Goal: Task Accomplishment & Management: Manage account settings

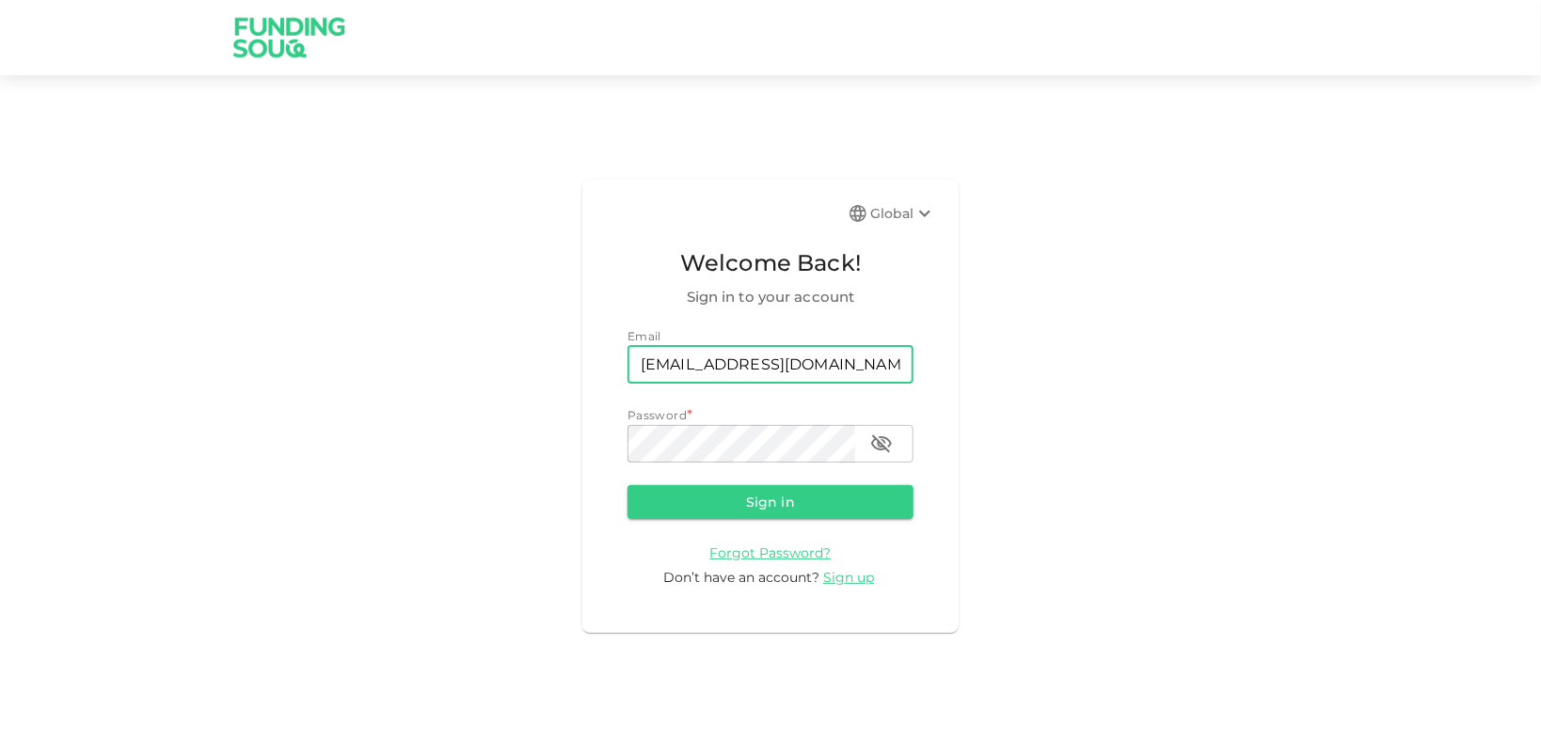
type input "[EMAIL_ADDRESS][DOMAIN_NAME]"
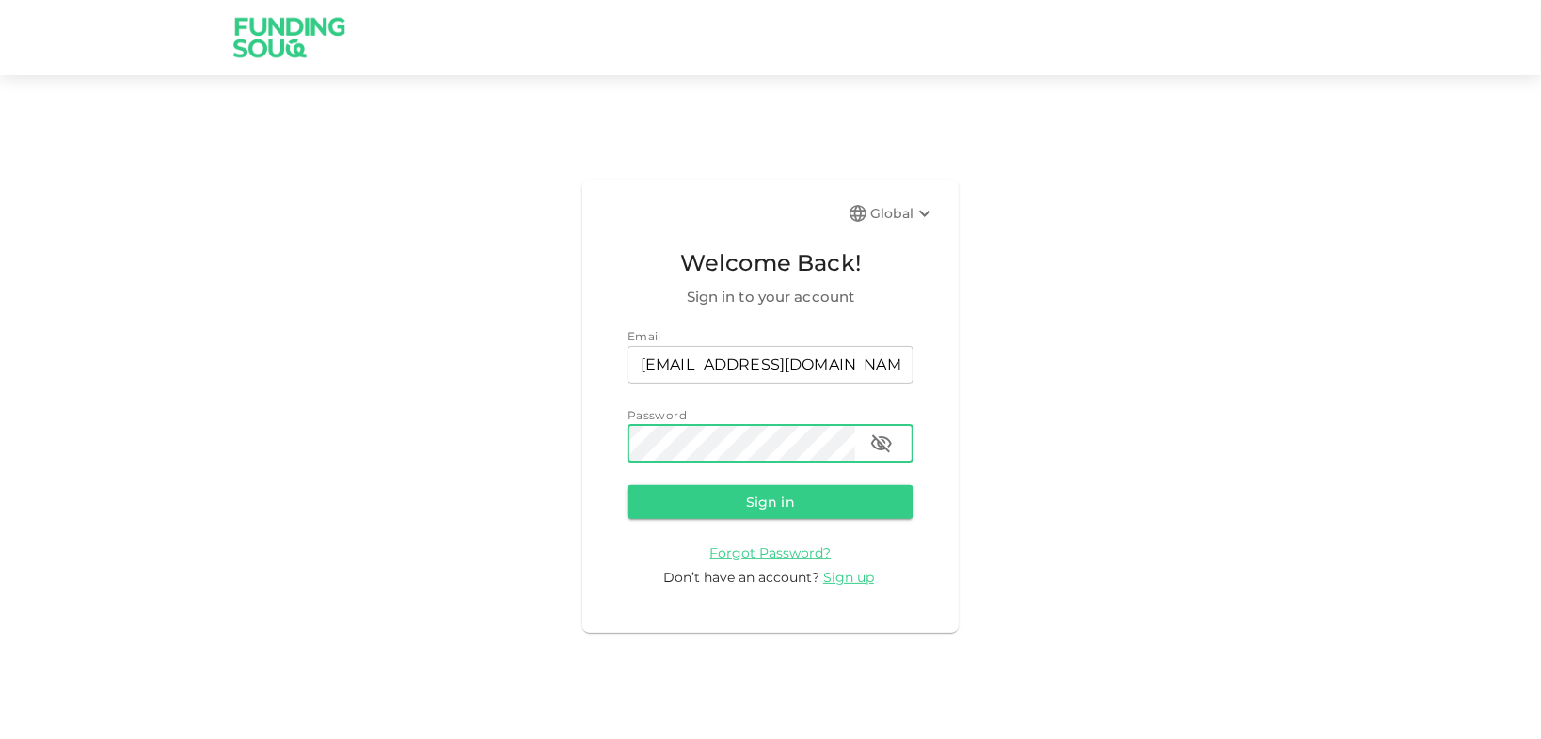
click at [627, 485] on button "Sign in" at bounding box center [770, 502] width 286 height 34
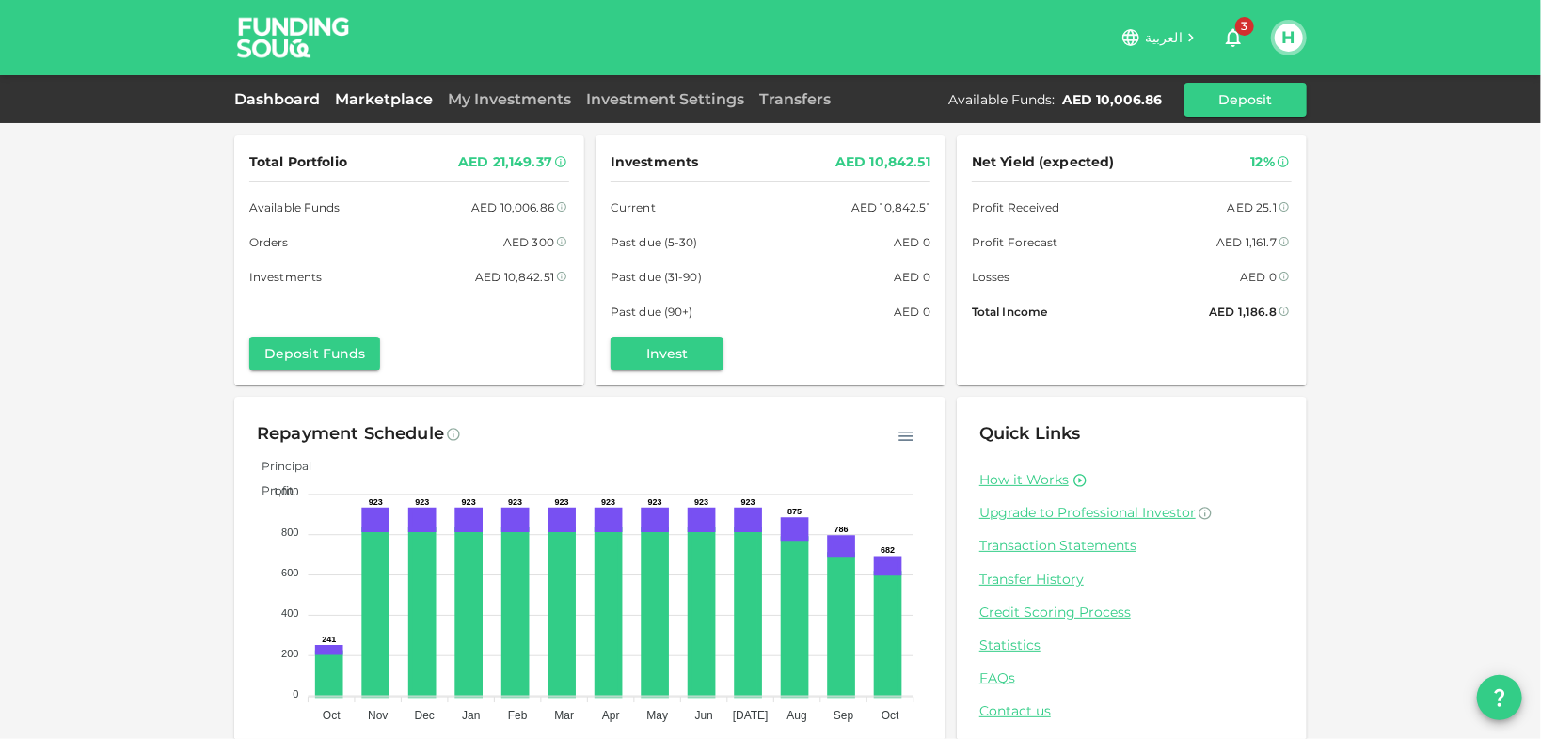
click at [398, 104] on link "Marketplace" at bounding box center [383, 99] width 113 height 18
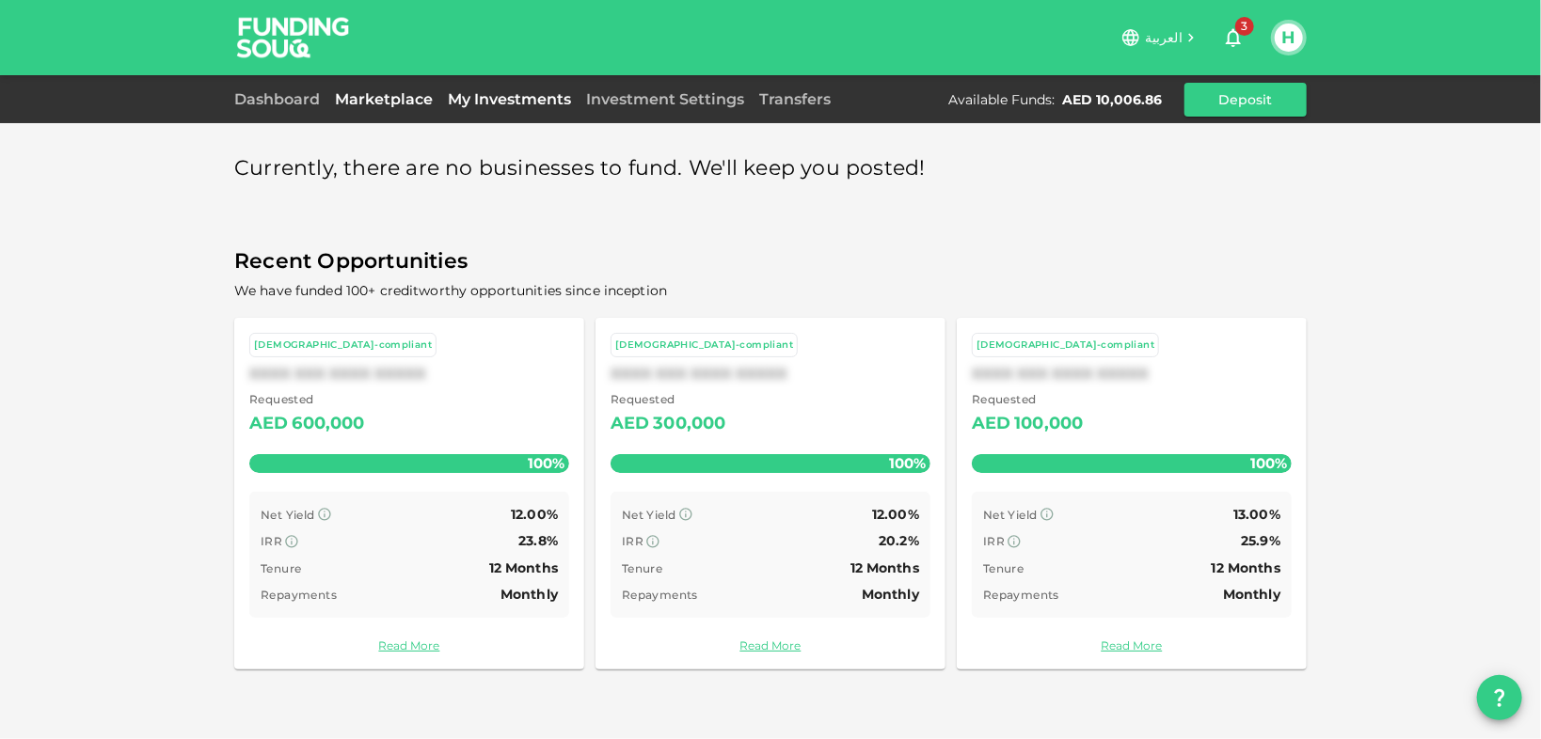
click at [483, 100] on link "My Investments" at bounding box center [509, 99] width 138 height 18
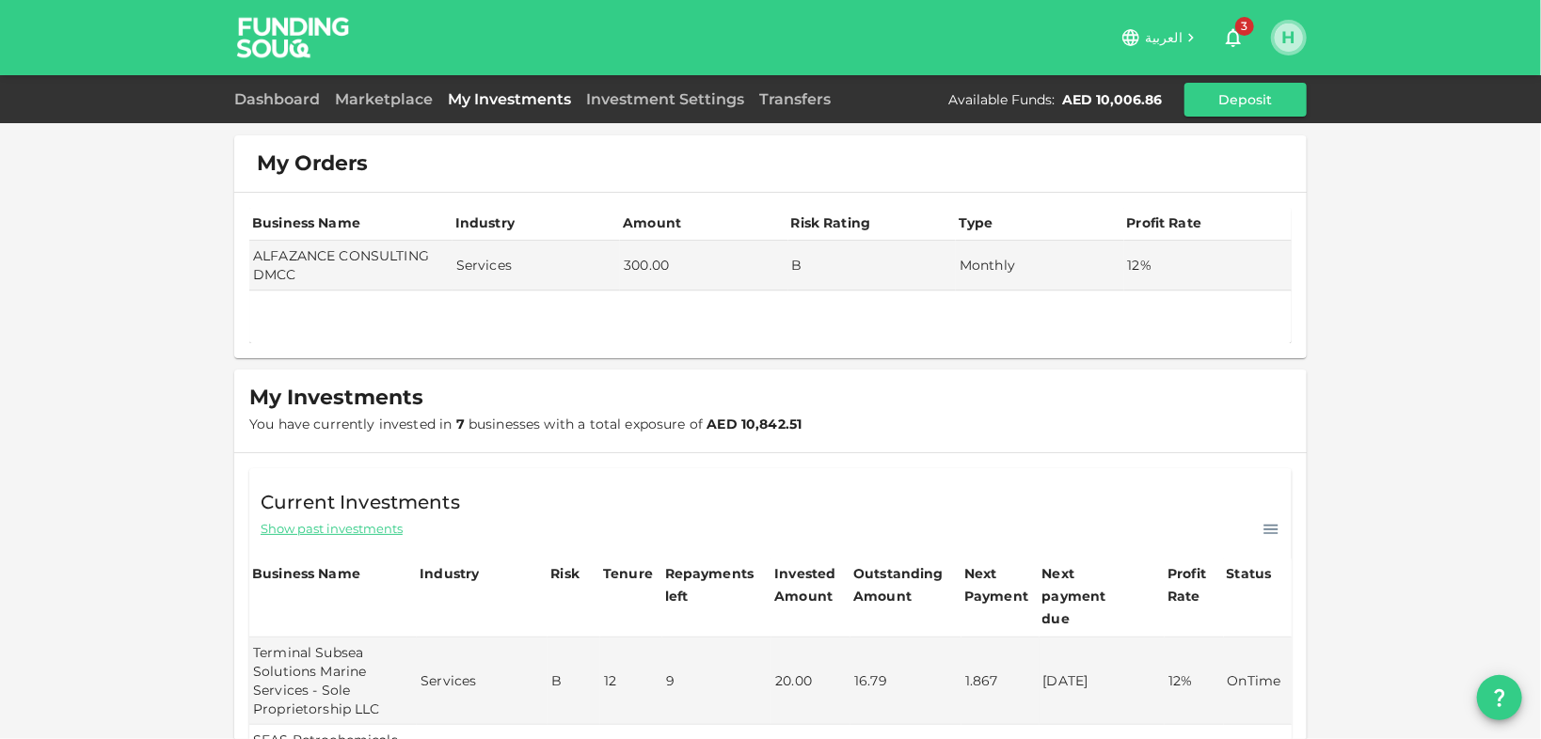
click at [1291, 40] on button "H" at bounding box center [1288, 38] width 28 height 28
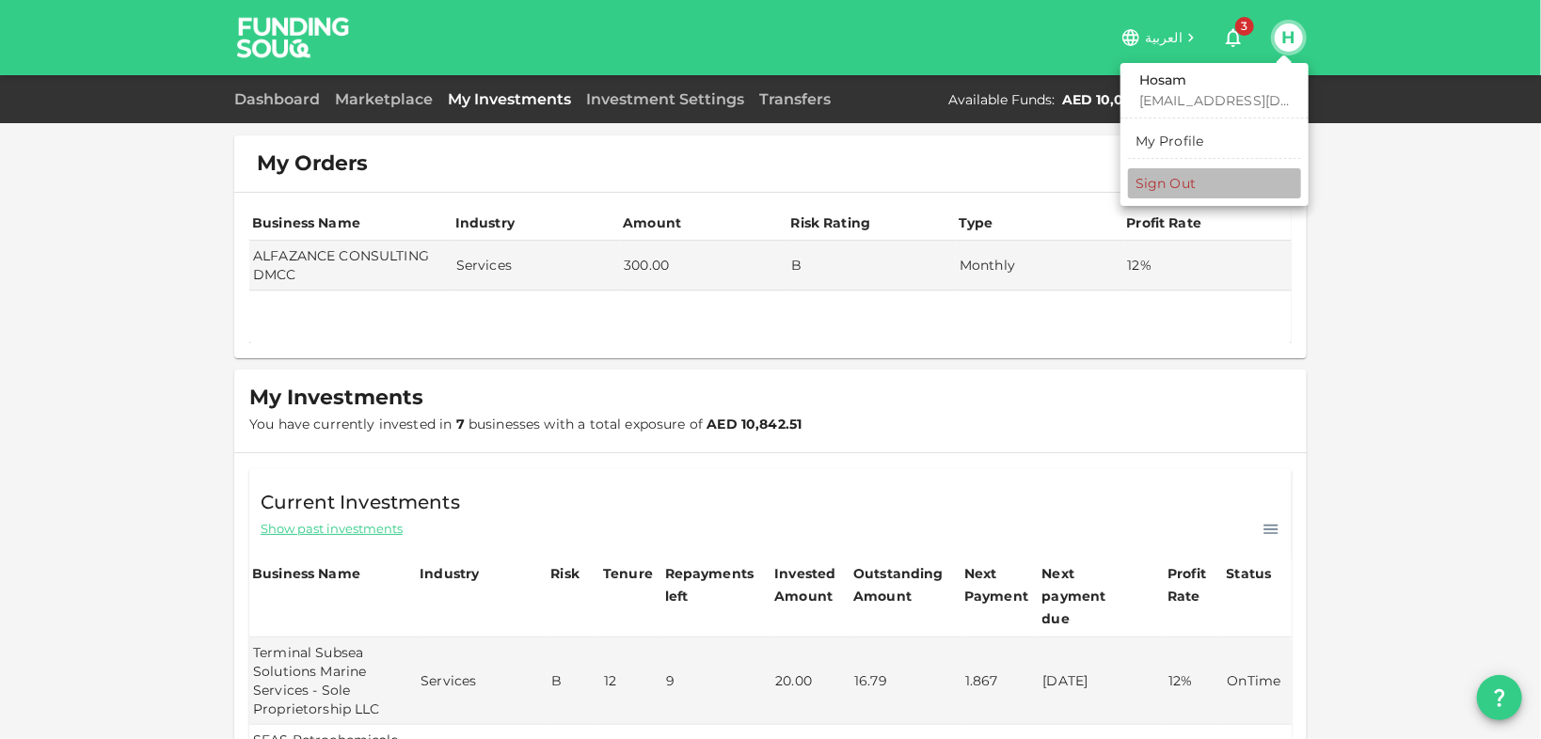
click at [1234, 177] on li "Sign Out" at bounding box center [1214, 183] width 173 height 30
